Goal: Information Seeking & Learning: Learn about a topic

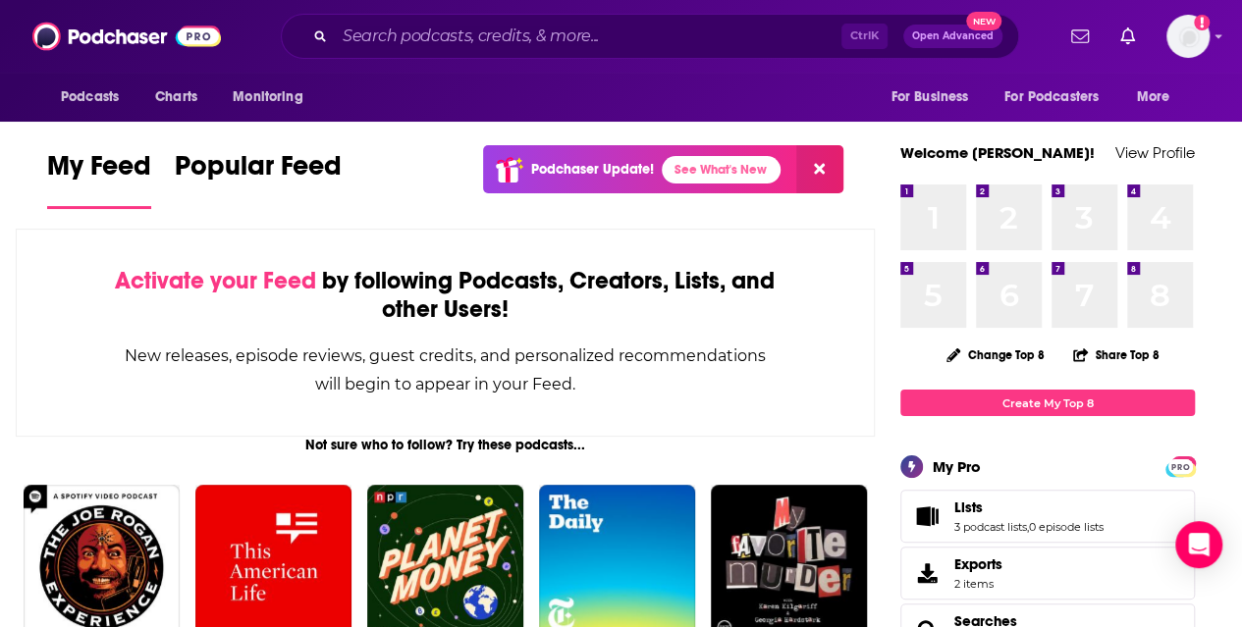
click at [530, 31] on input "Search podcasts, credits, & more..." at bounding box center [588, 36] width 507 height 31
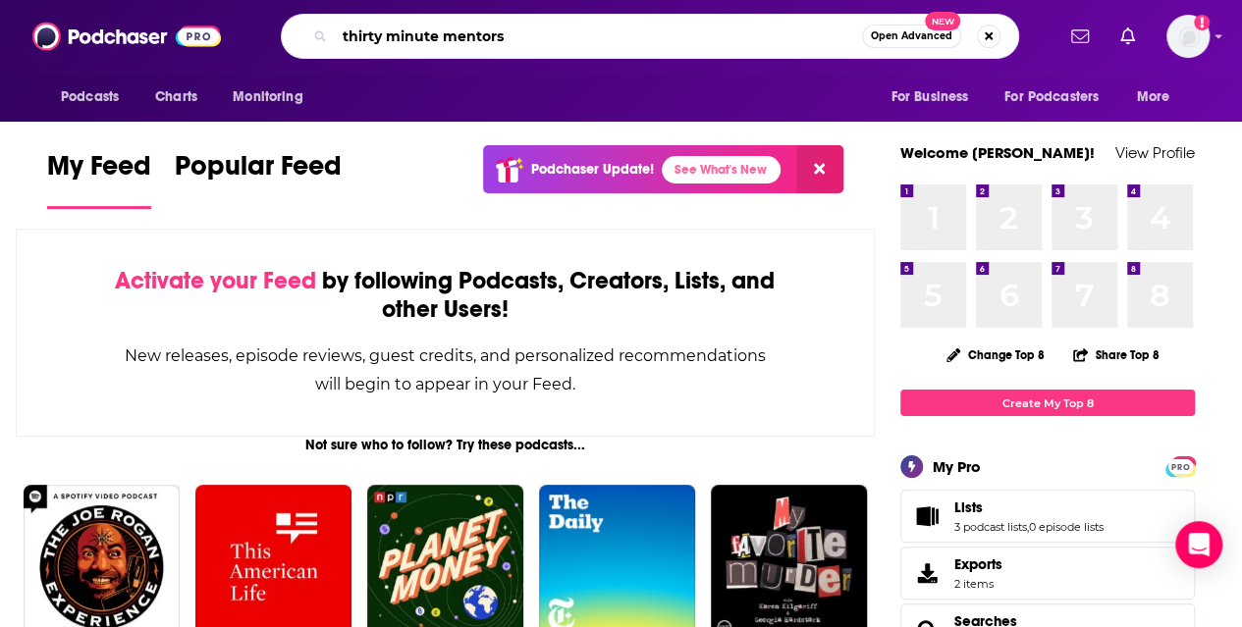
type input "thirty minute mentors"
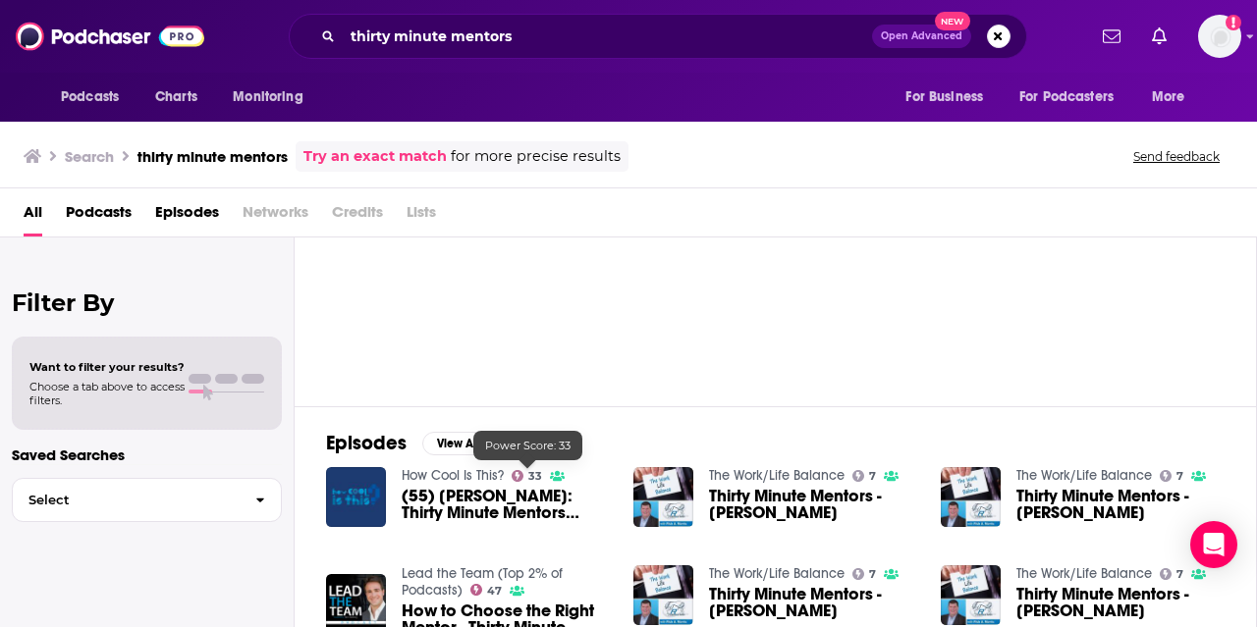
scroll to position [104, 0]
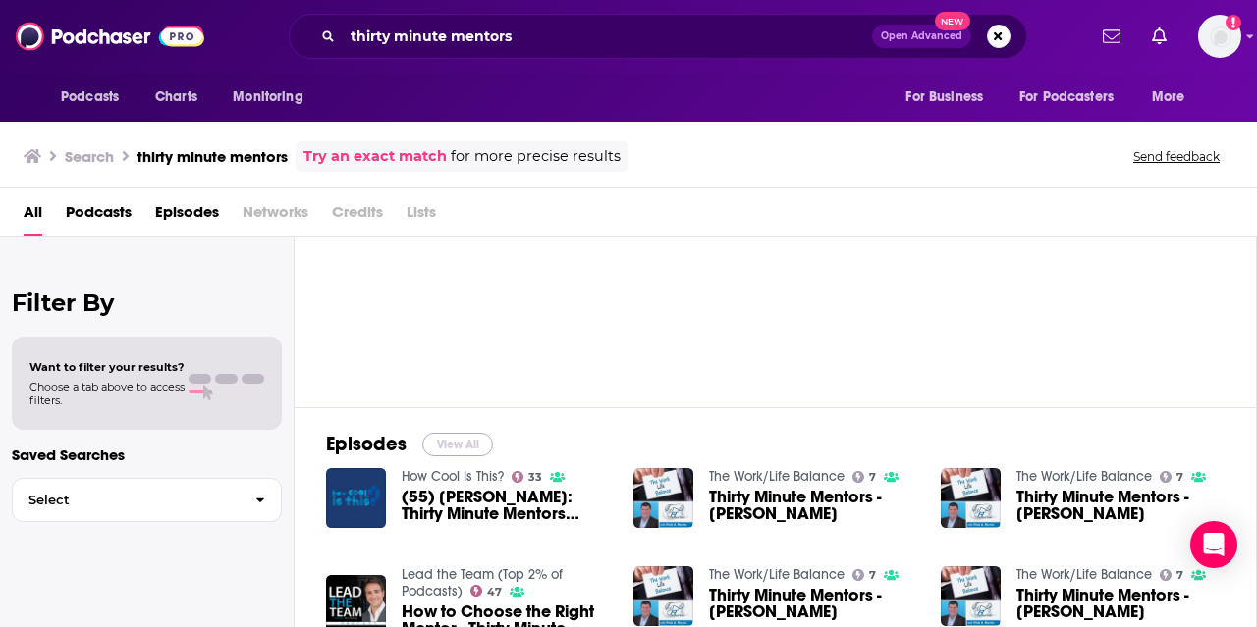
click at [453, 445] on button "View All" at bounding box center [457, 445] width 71 height 24
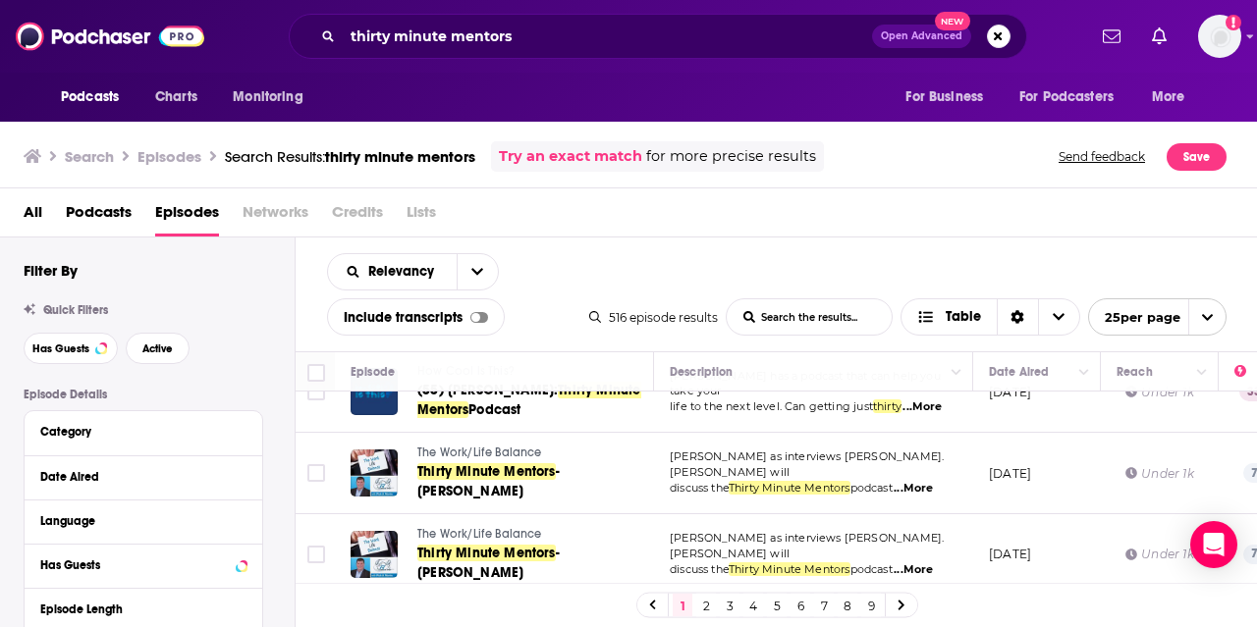
scroll to position [41, 0]
click at [909, 480] on span "...More" at bounding box center [912, 488] width 39 height 16
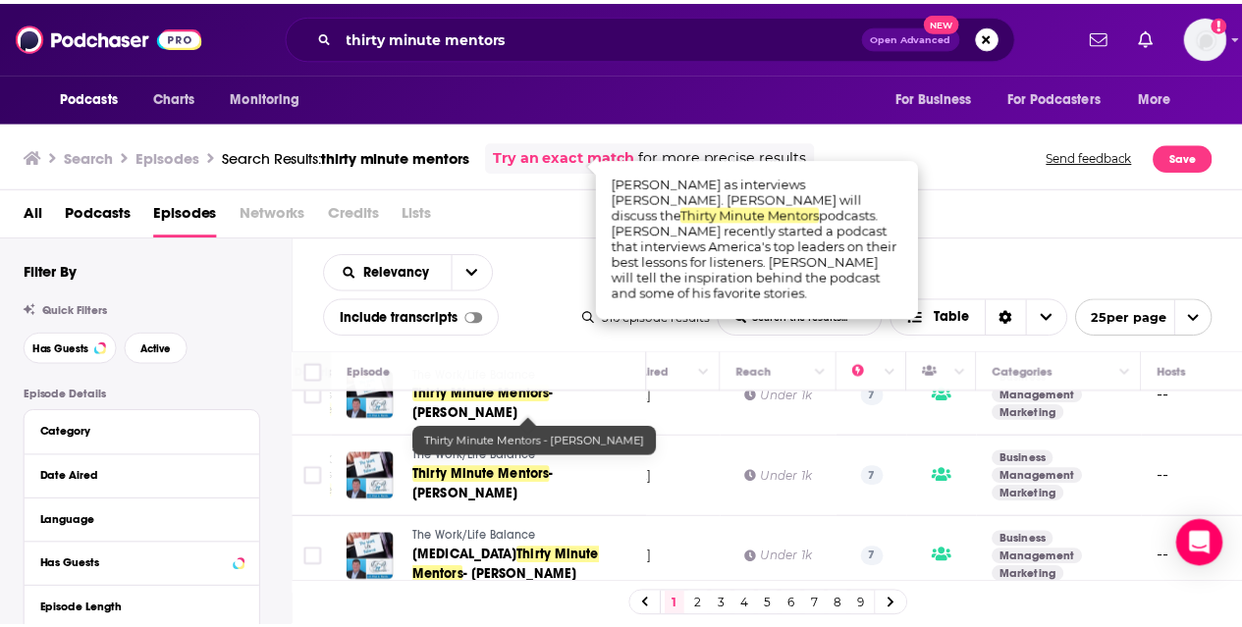
scroll to position [483, 372]
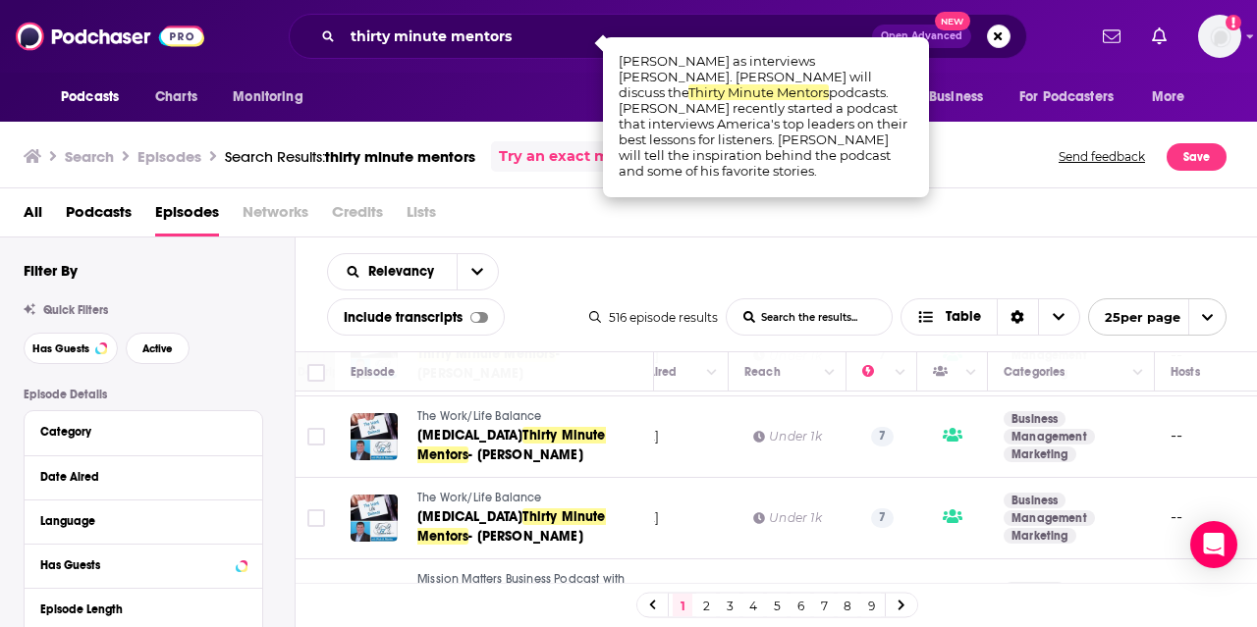
click at [269, 213] on span "Networks" at bounding box center [276, 216] width 66 height 40
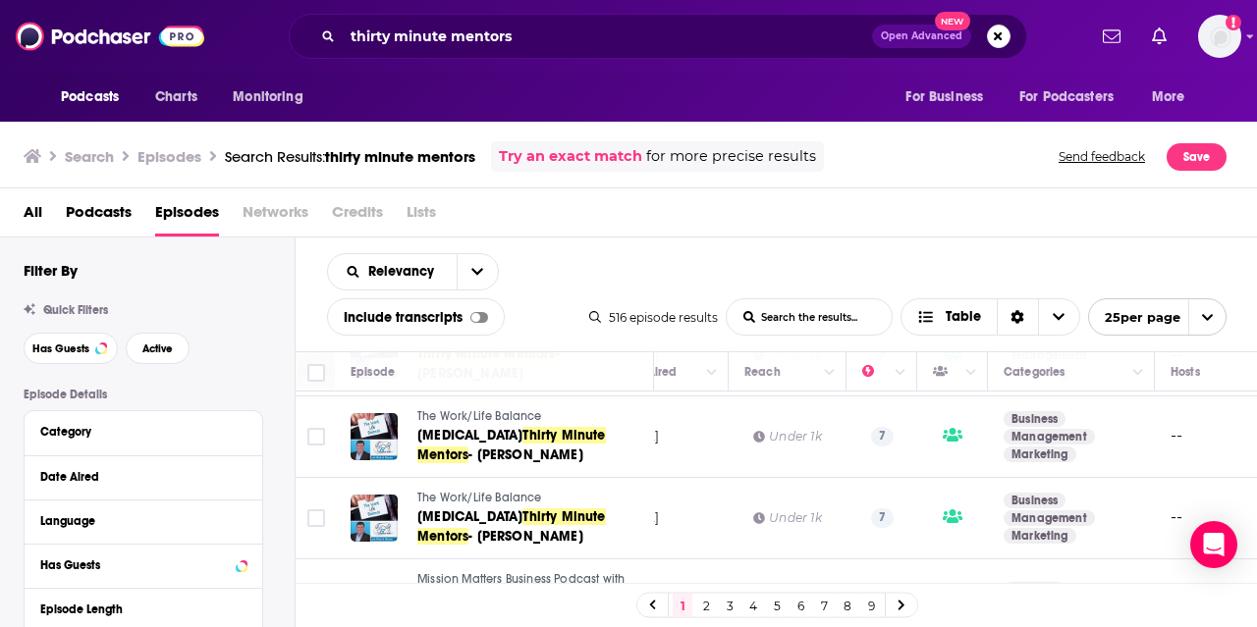
click at [98, 212] on span "Podcasts" at bounding box center [99, 216] width 66 height 40
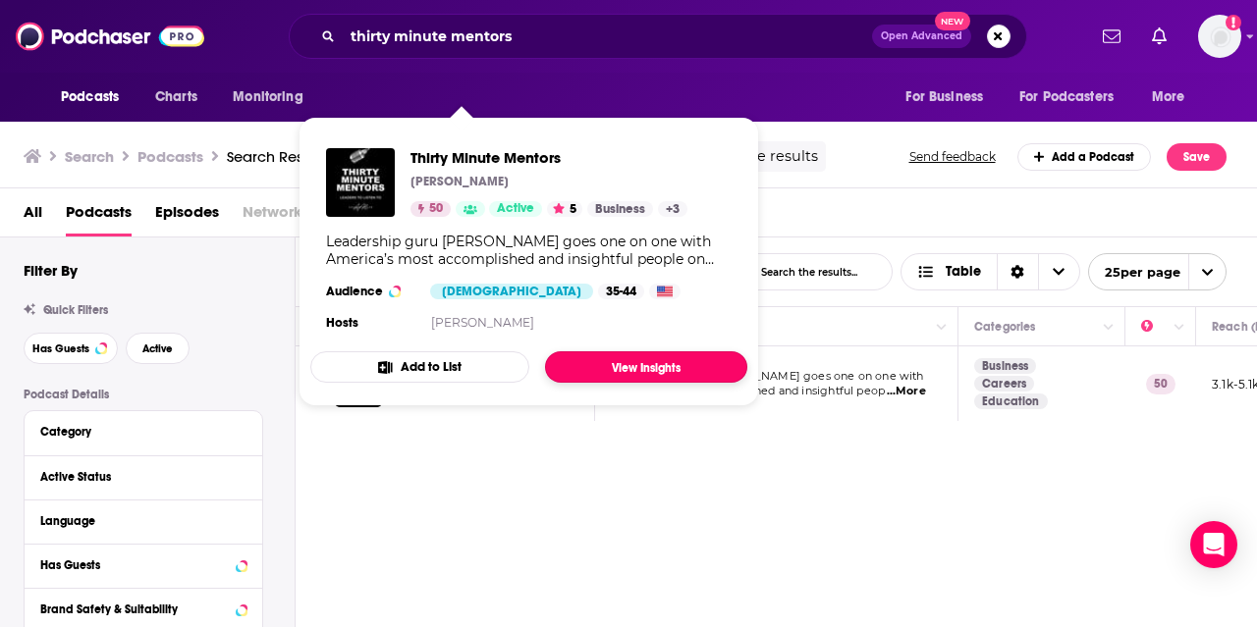
click at [609, 366] on link "View Insights" at bounding box center [646, 366] width 202 height 31
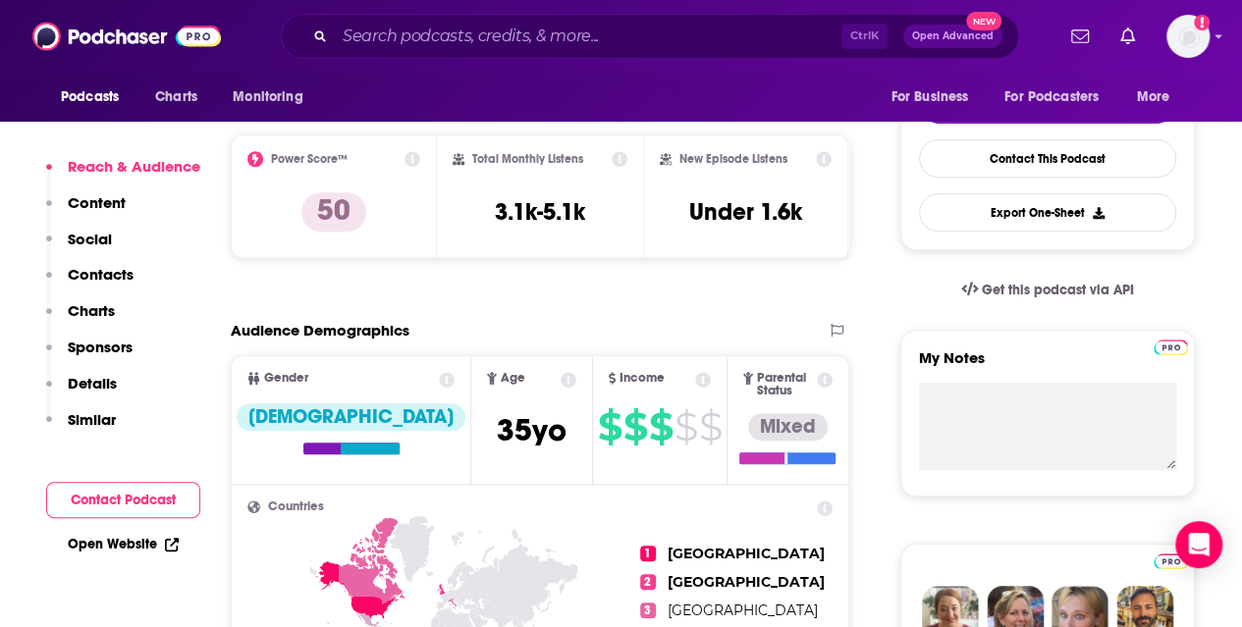
scroll to position [465, 0]
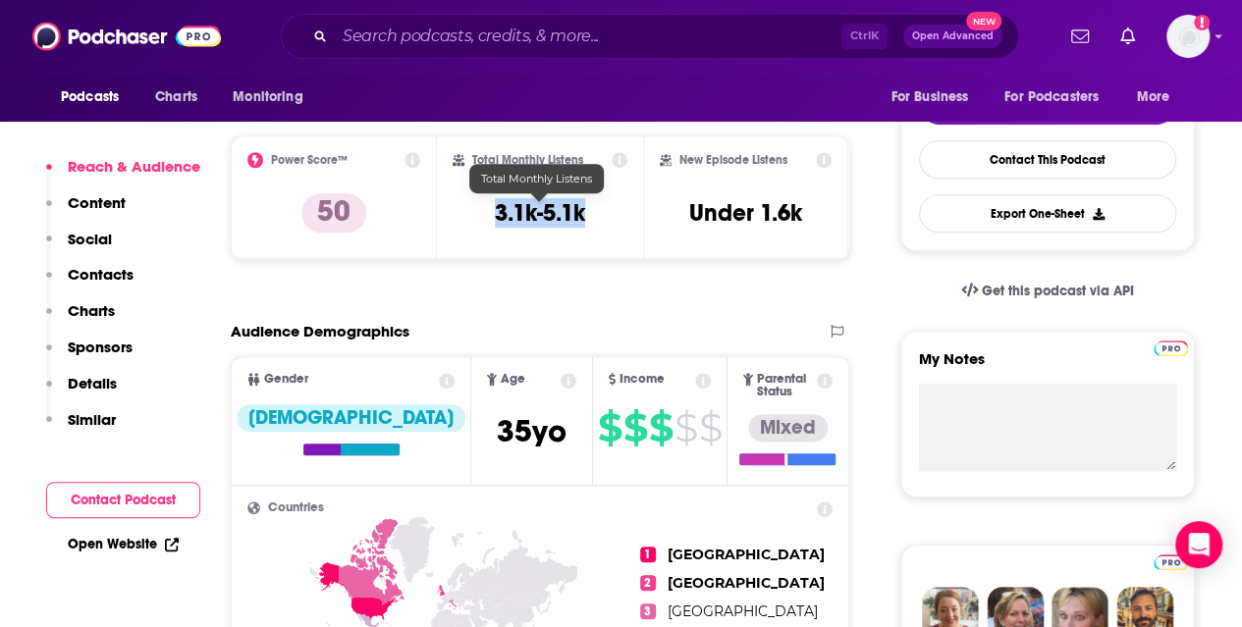
drag, startPoint x: 592, startPoint y: 221, endPoint x: 490, endPoint y: 207, distance: 103.0
click at [490, 207] on div "Total Monthly Listens 3.1k-5.1k" at bounding box center [540, 197] width 175 height 90
copy h3 "3.1k-5.1k"
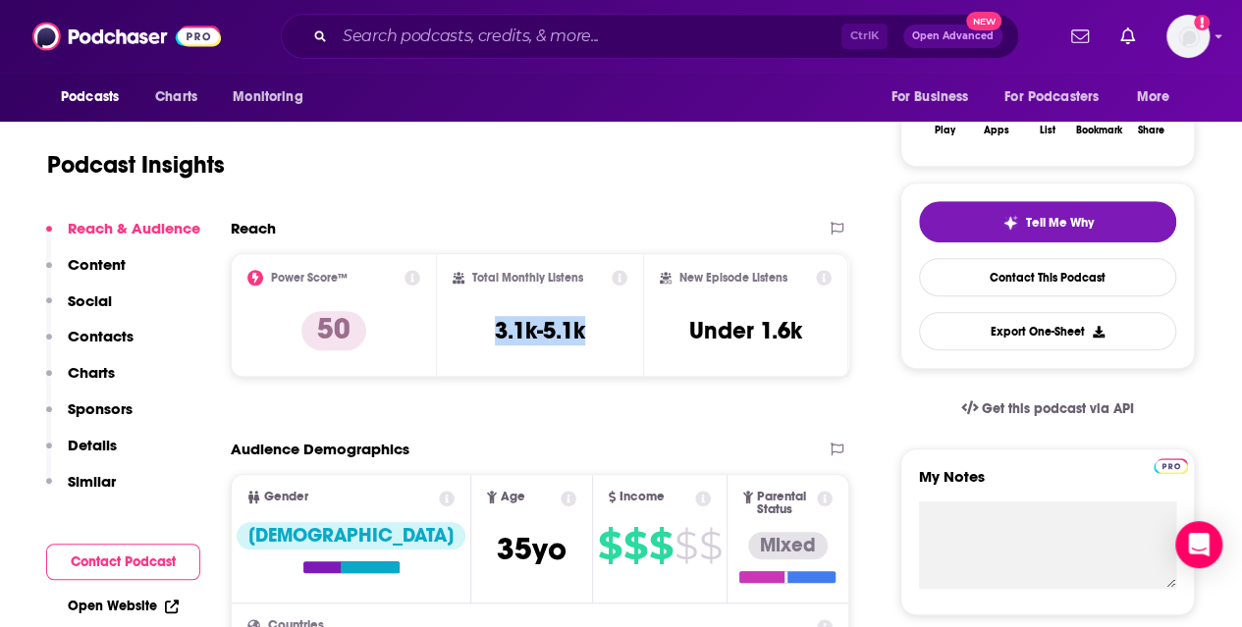
scroll to position [398, 0]
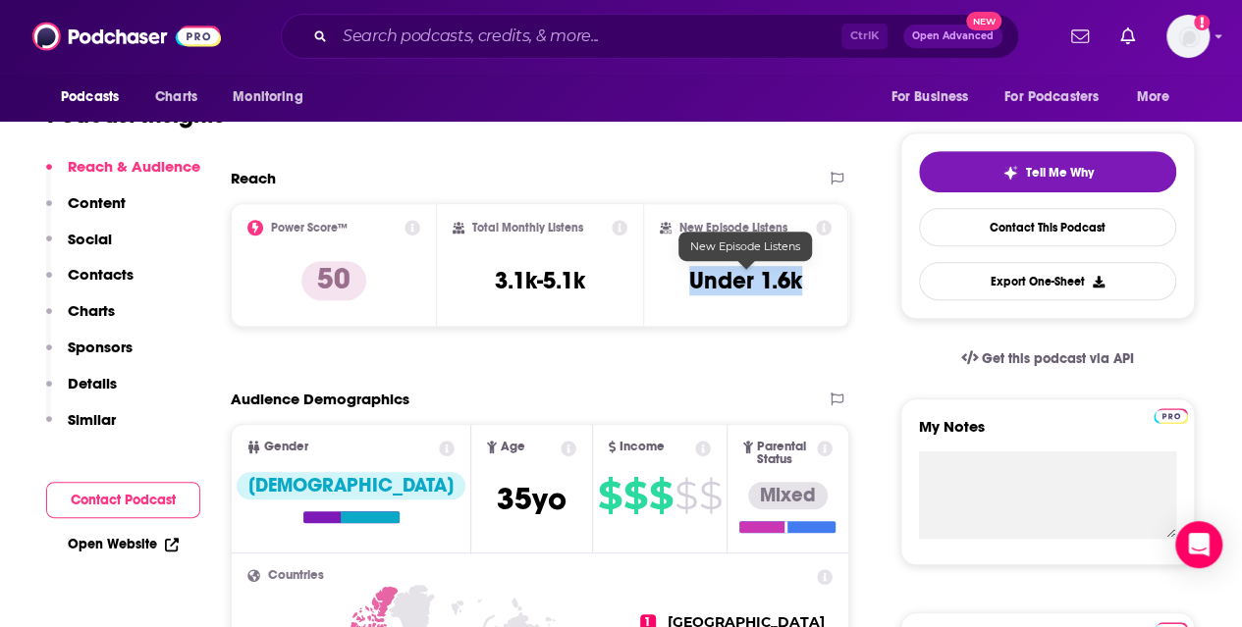
drag, startPoint x: 688, startPoint y: 282, endPoint x: 831, endPoint y: 294, distance: 142.8
click at [831, 294] on div "New Episode Listens Under 1.6k" at bounding box center [746, 265] width 173 height 90
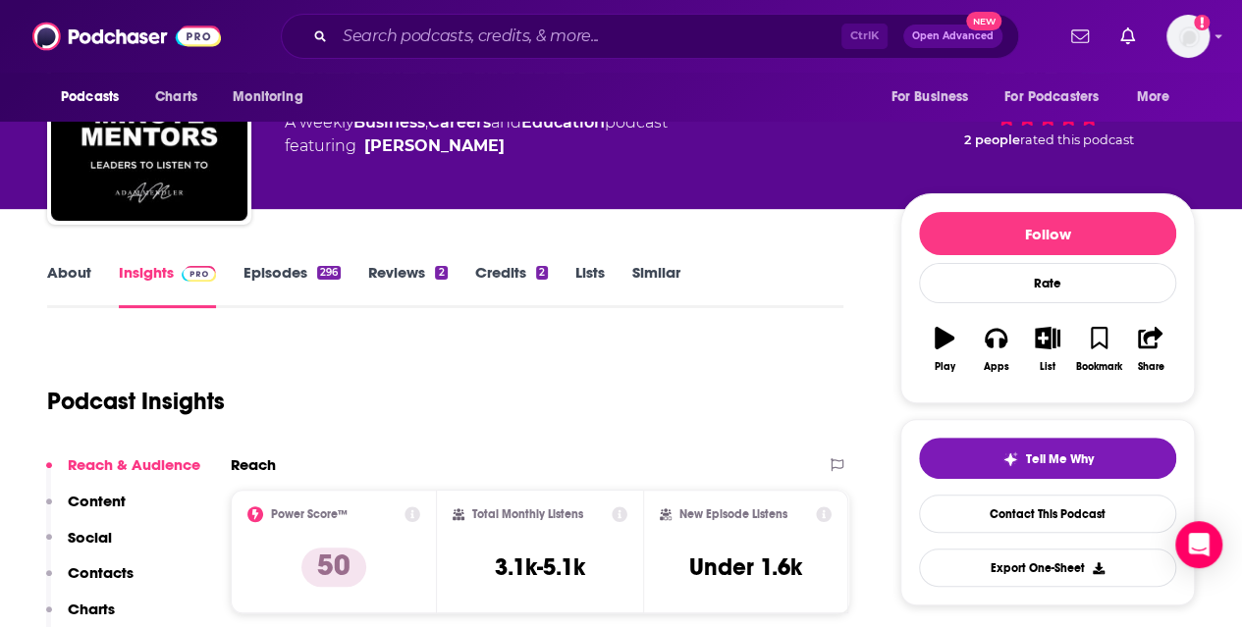
scroll to position [112, 0]
